Goal: Task Accomplishment & Management: Manage account settings

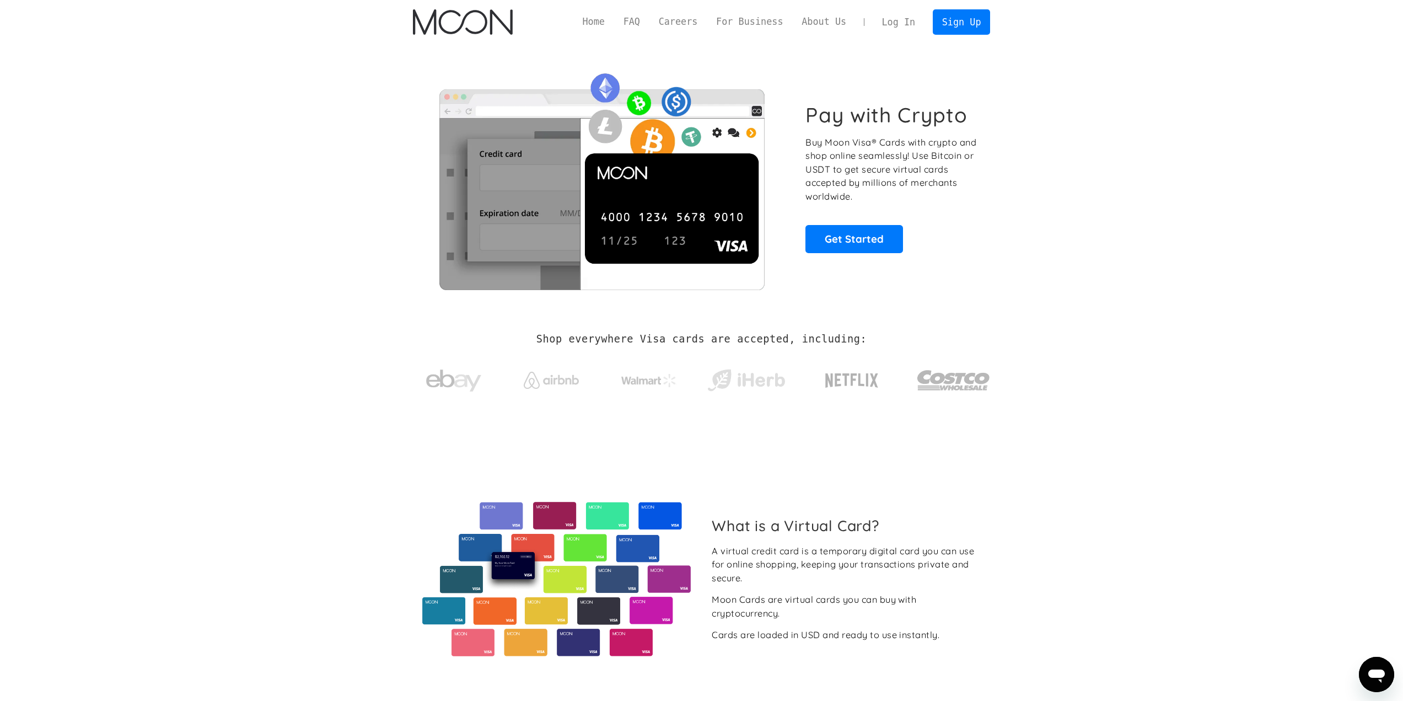
click at [902, 24] on link "Log In" at bounding box center [899, 22] width 52 height 24
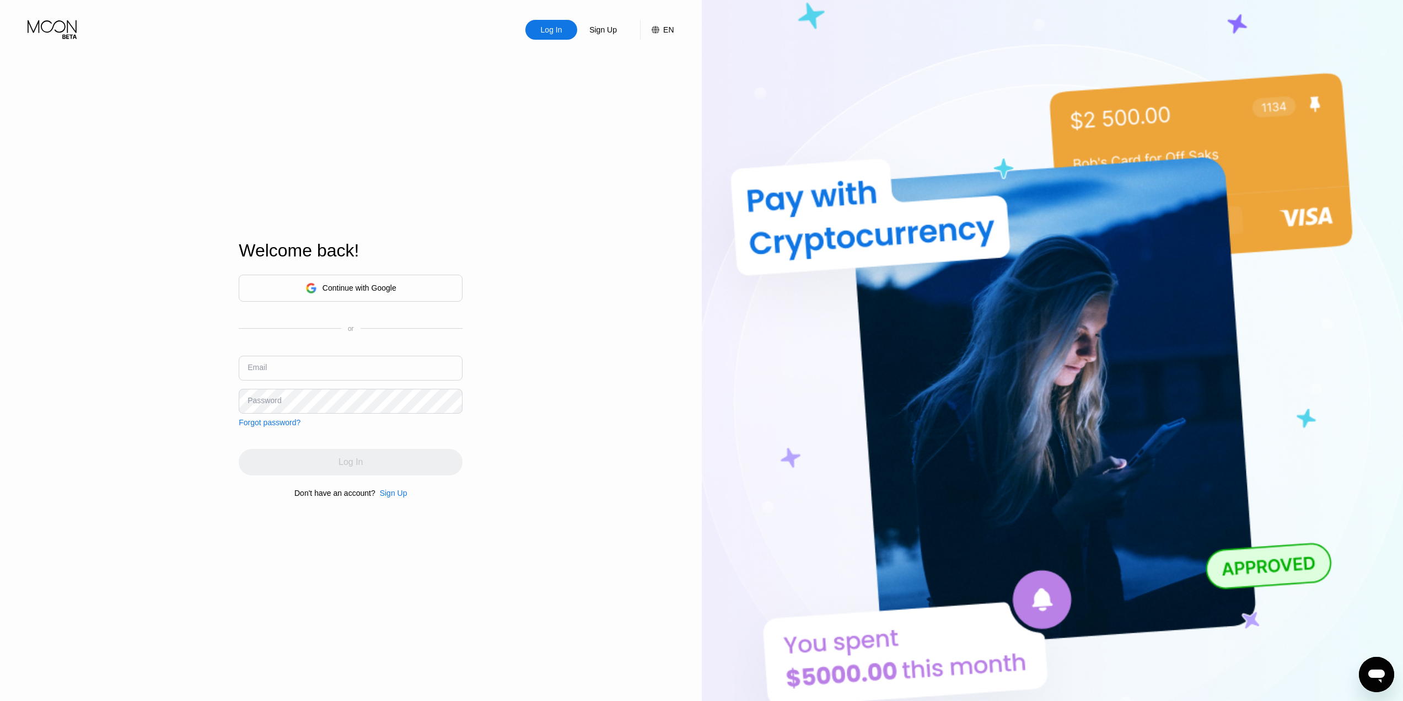
click at [338, 285] on div "Continue with Google" at bounding box center [360, 287] width 74 height 9
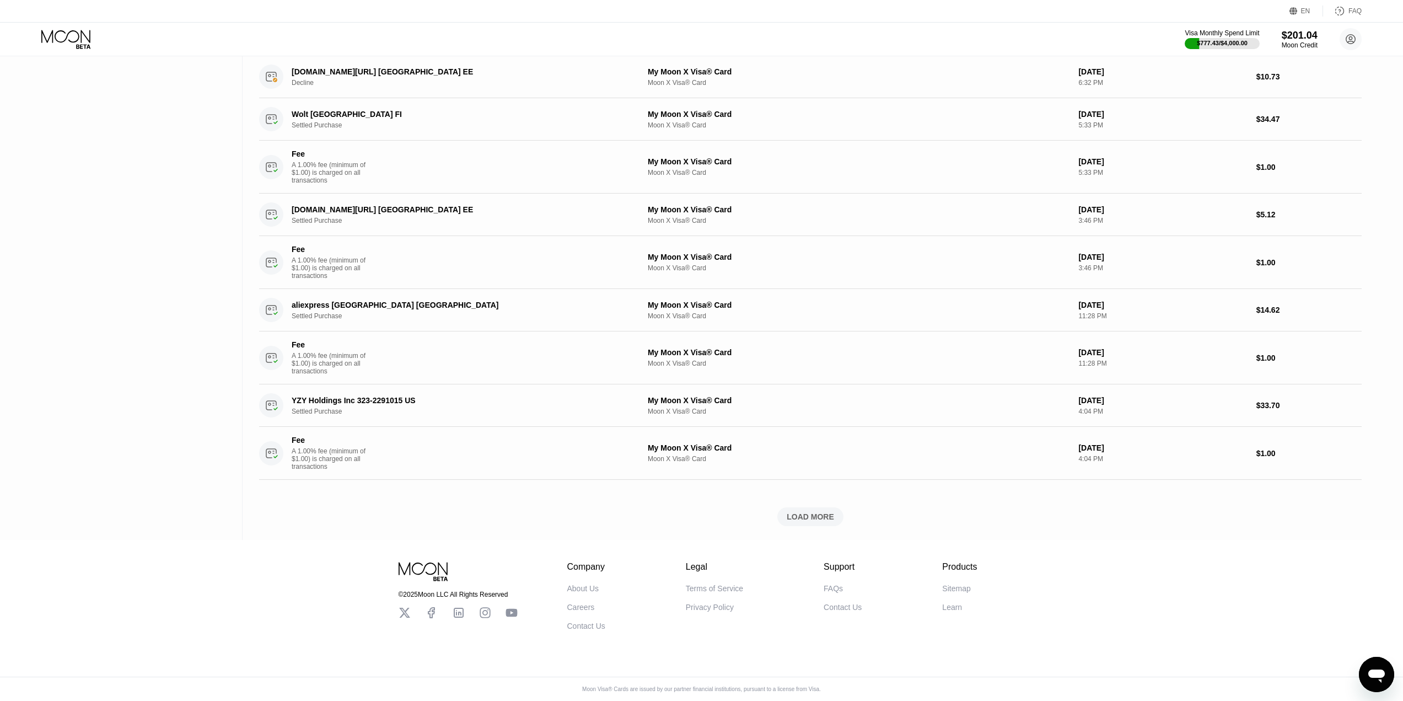
scroll to position [683, 0]
click at [790, 512] on div "LOAD MORE" at bounding box center [810, 516] width 66 height 19
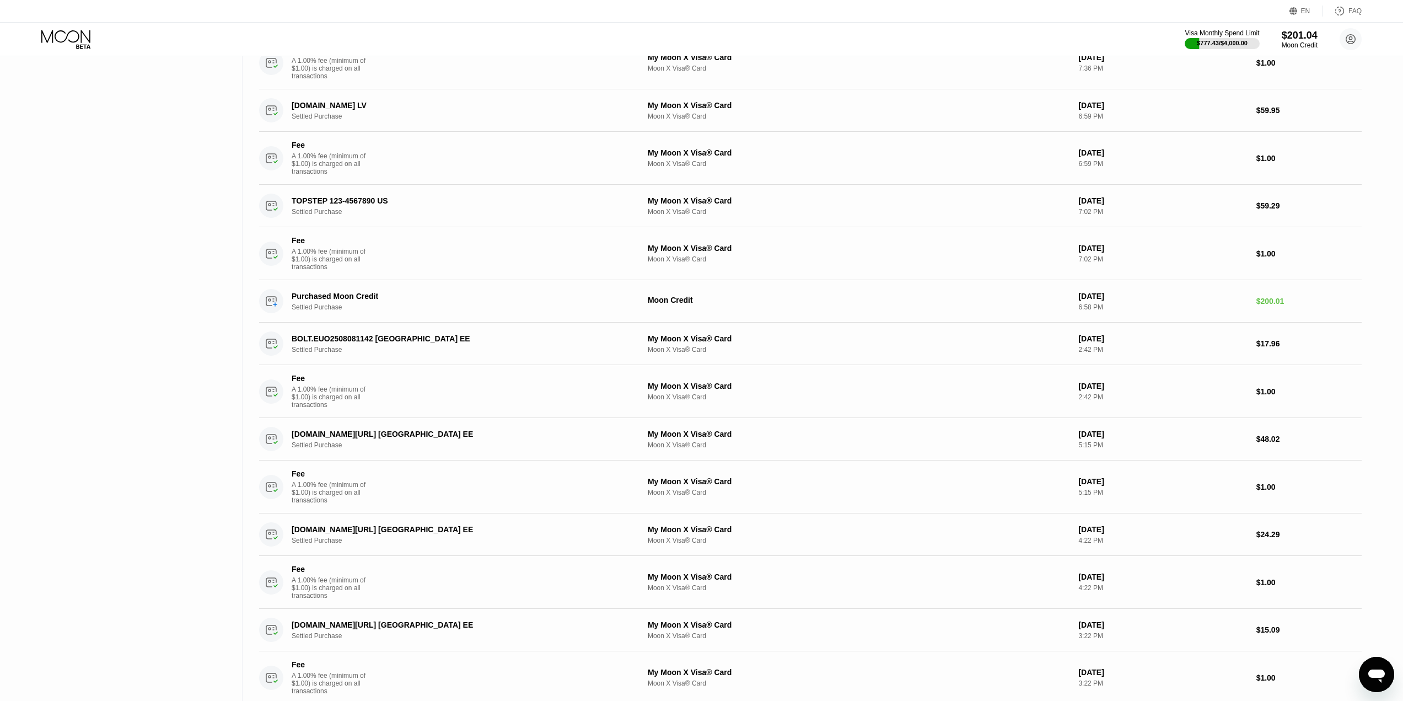
scroll to position [1124, 0]
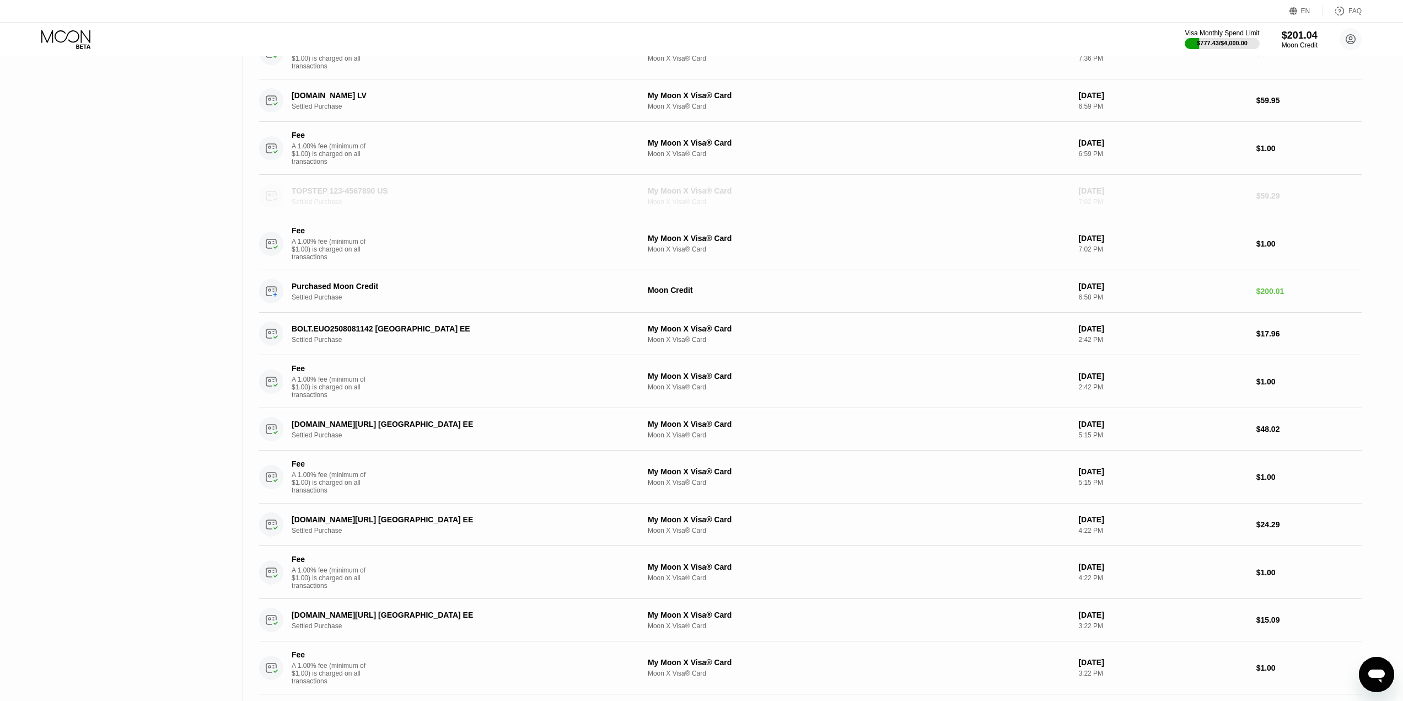
drag, startPoint x: 1099, startPoint y: 255, endPoint x: 1080, endPoint y: 265, distance: 22.0
click at [1080, 217] on div "TOPSTEP 123-4567890 US Settled Purchase My Moon X Visa® Card Moon X Visa® Card …" at bounding box center [810, 196] width 1103 height 42
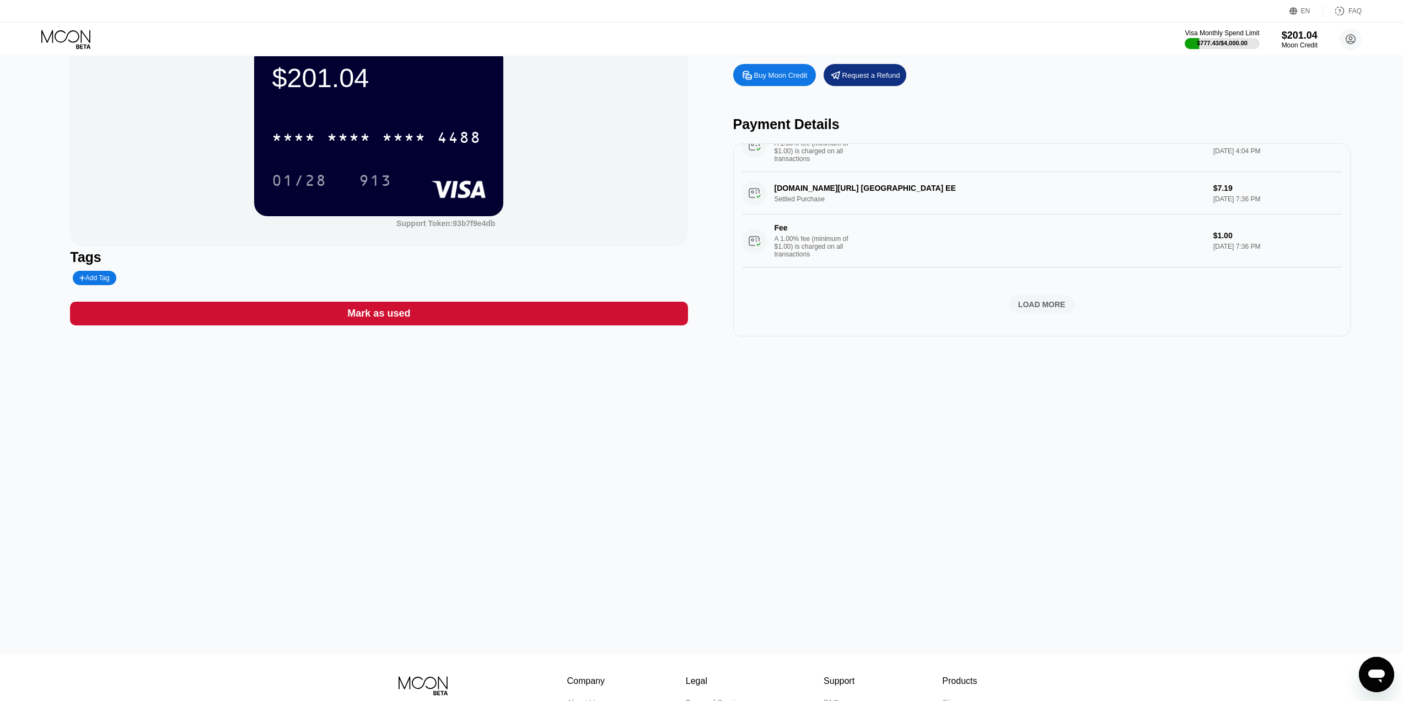
scroll to position [55, 0]
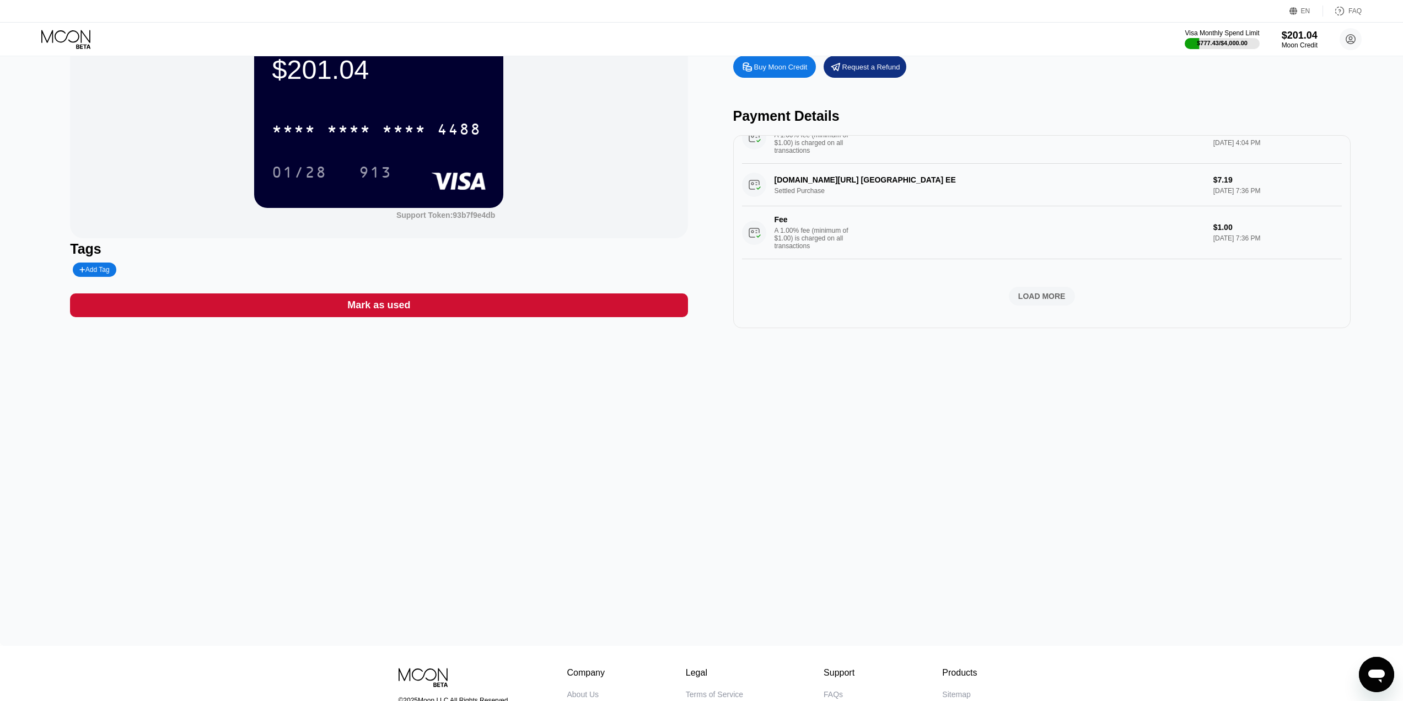
click at [1027, 287] on div "LOAD MORE" at bounding box center [1042, 296] width 66 height 19
click at [1047, 293] on div "LOAD MORE" at bounding box center [1041, 296] width 47 height 10
